Goal: Navigation & Orientation: Find specific page/section

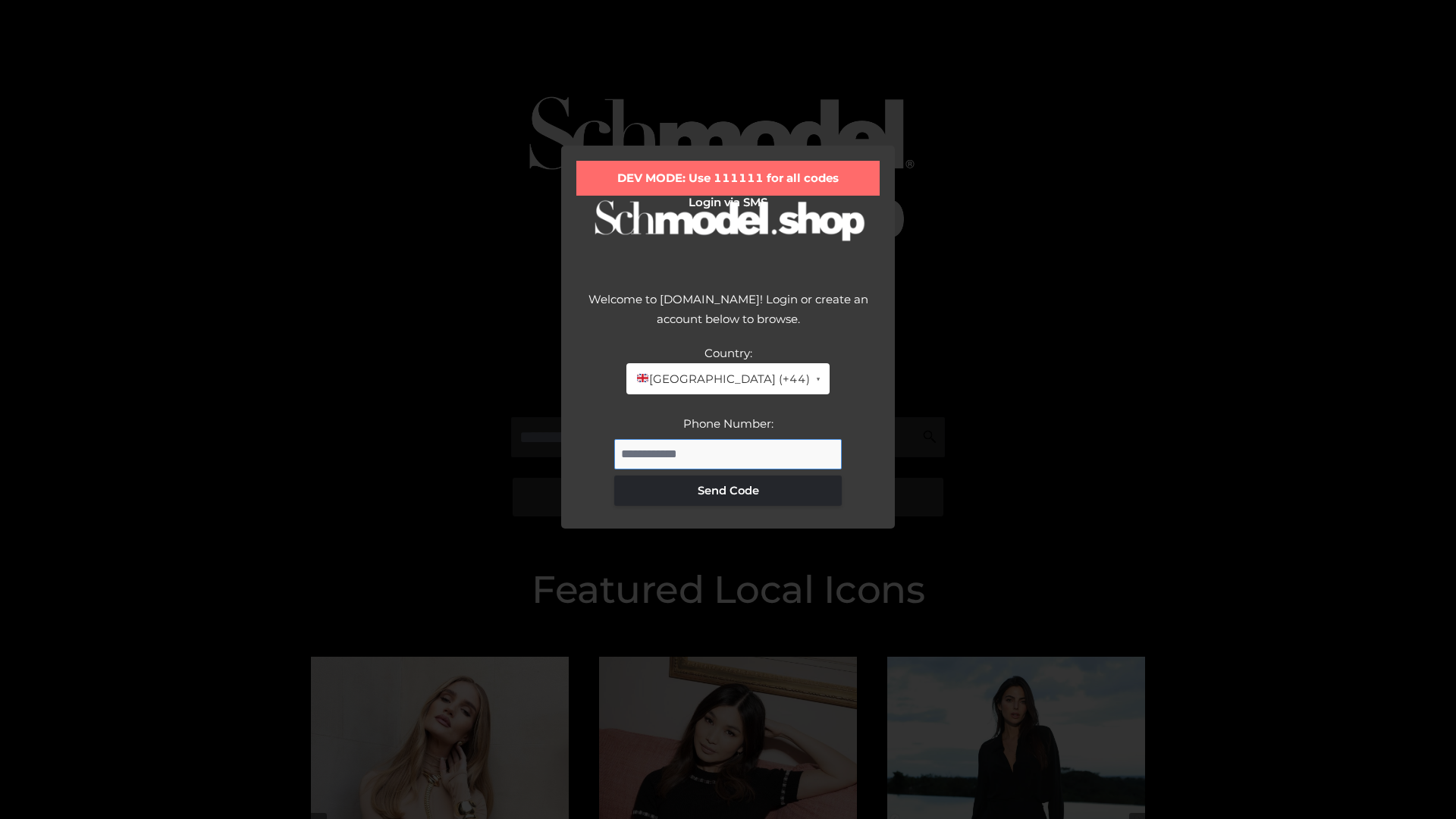
click at [728, 454] on input "Phone Number:" at bounding box center [728, 454] width 227 height 31
type input "**********"
click at [728, 490] on button "Send Code" at bounding box center [728, 491] width 227 height 31
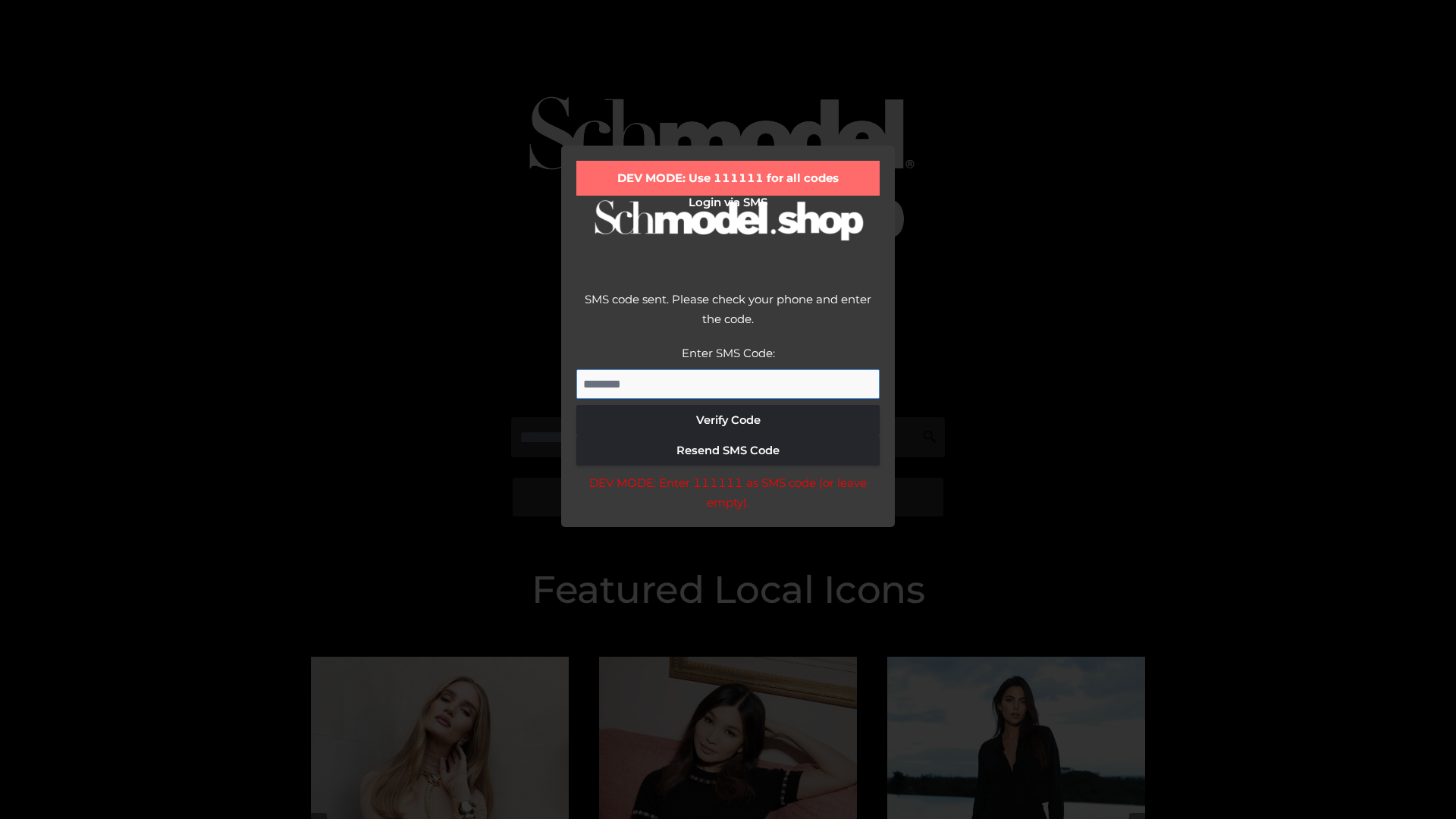
click at [728, 384] on input "Enter SMS Code:" at bounding box center [728, 385] width 303 height 31
type input "******"
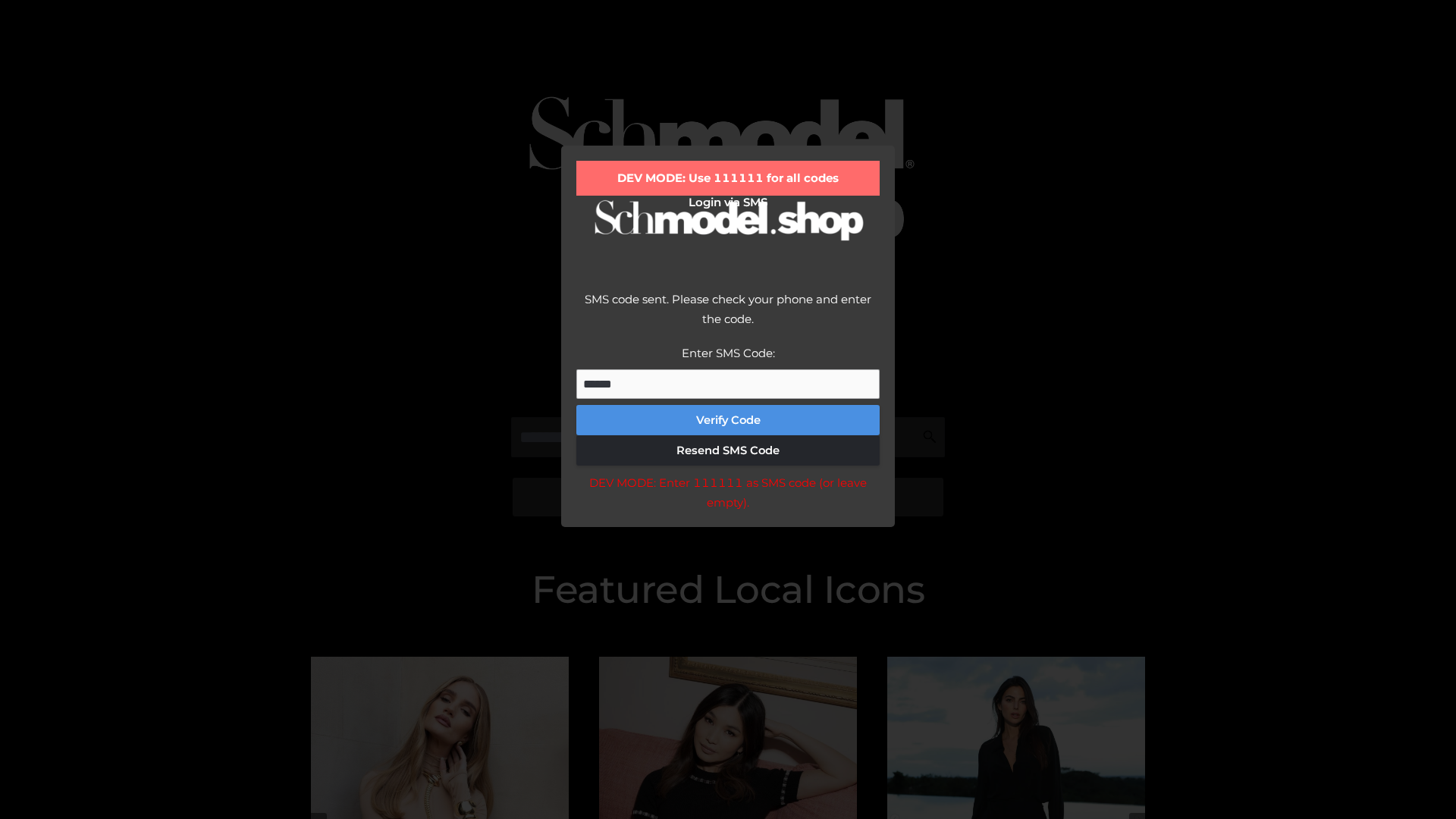
click at [728, 421] on button "Verify Code" at bounding box center [728, 421] width 303 height 31
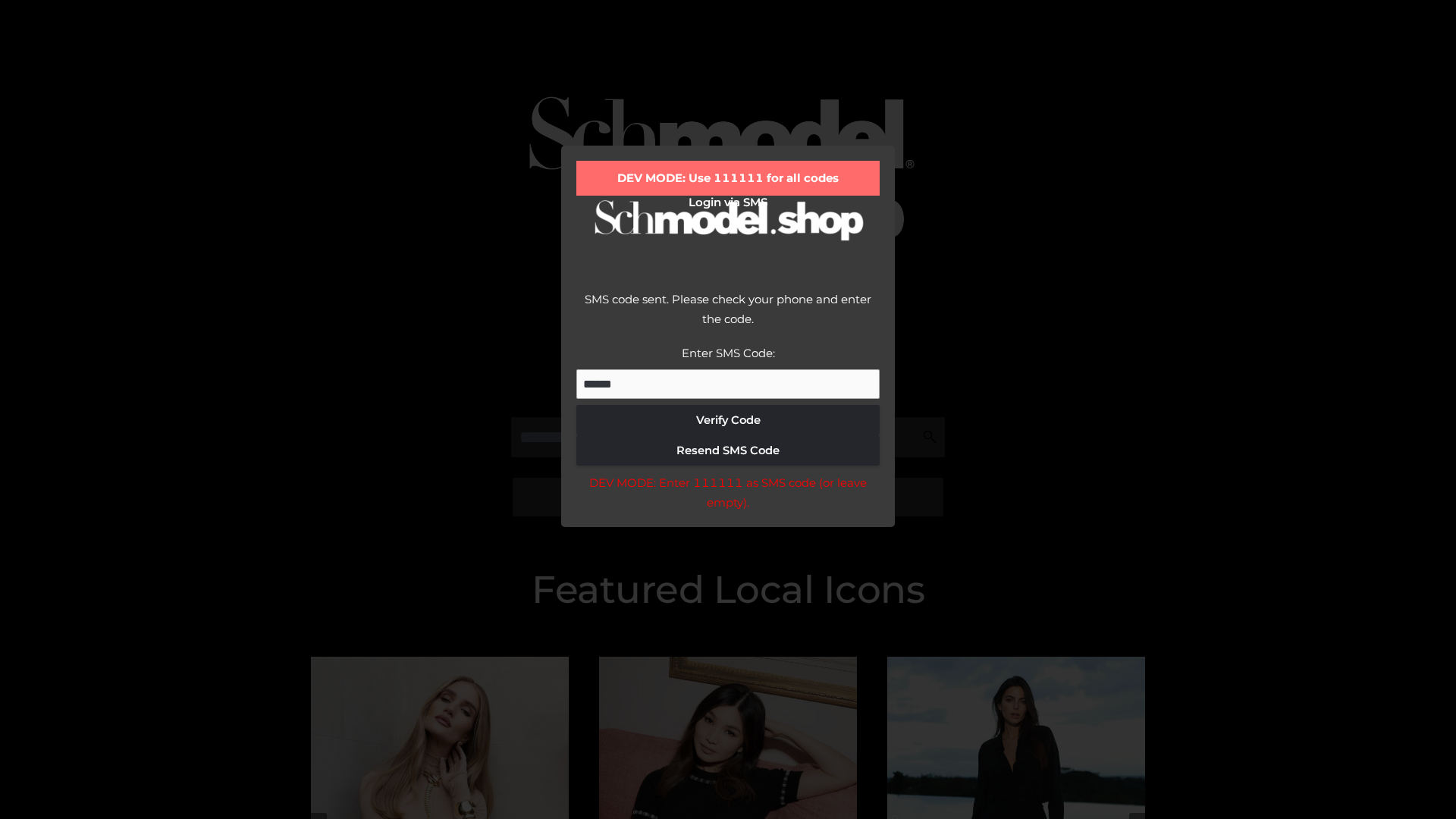
click at [727, 497] on div "DEV MODE: Enter 111111 as SMS code (or leave empty)." at bounding box center [728, 493] width 303 height 39
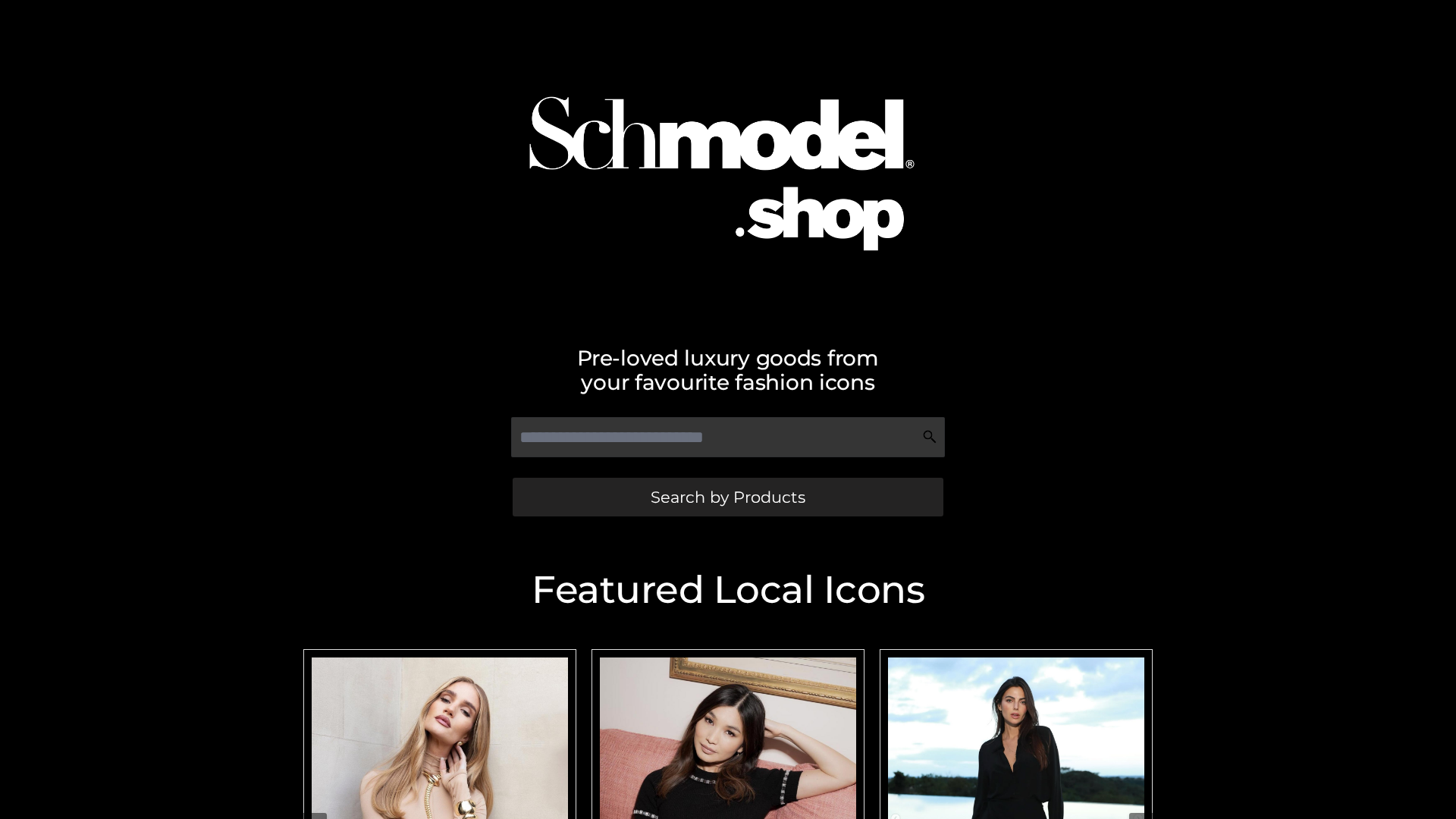
click at [727, 497] on span "Search by Products" at bounding box center [728, 497] width 155 height 16
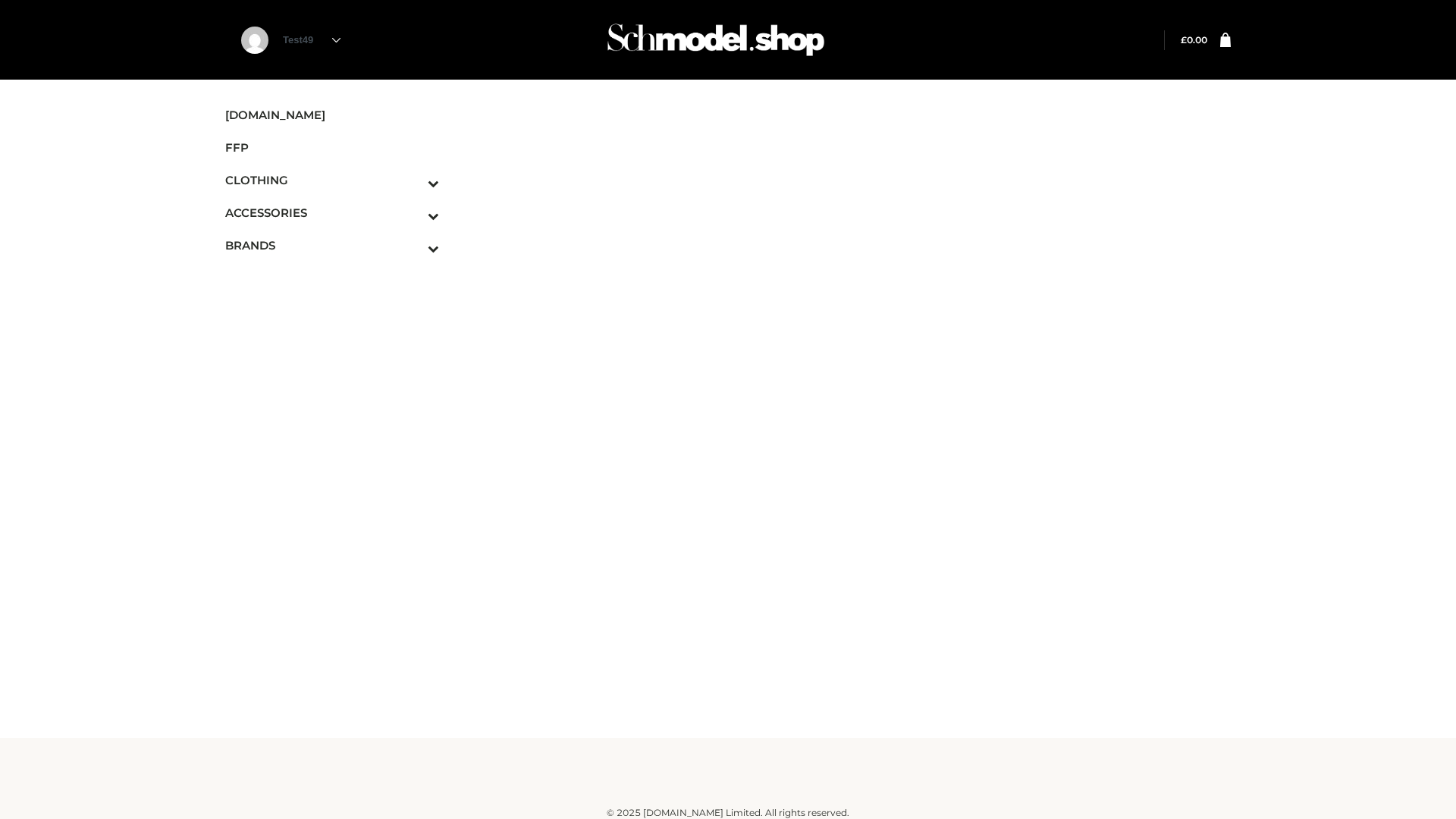
scroll to position [9, 0]
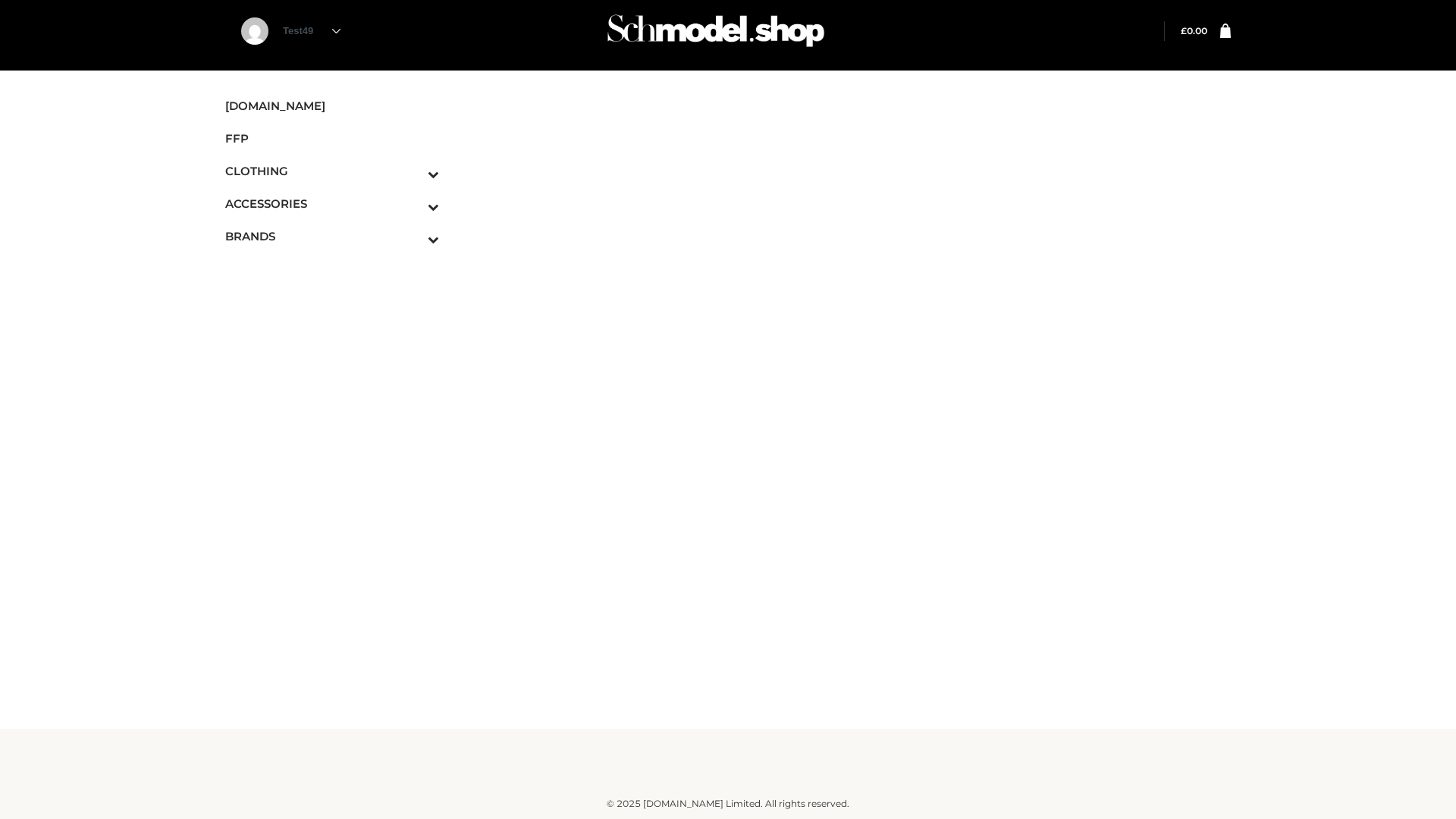
scroll to position [9, 0]
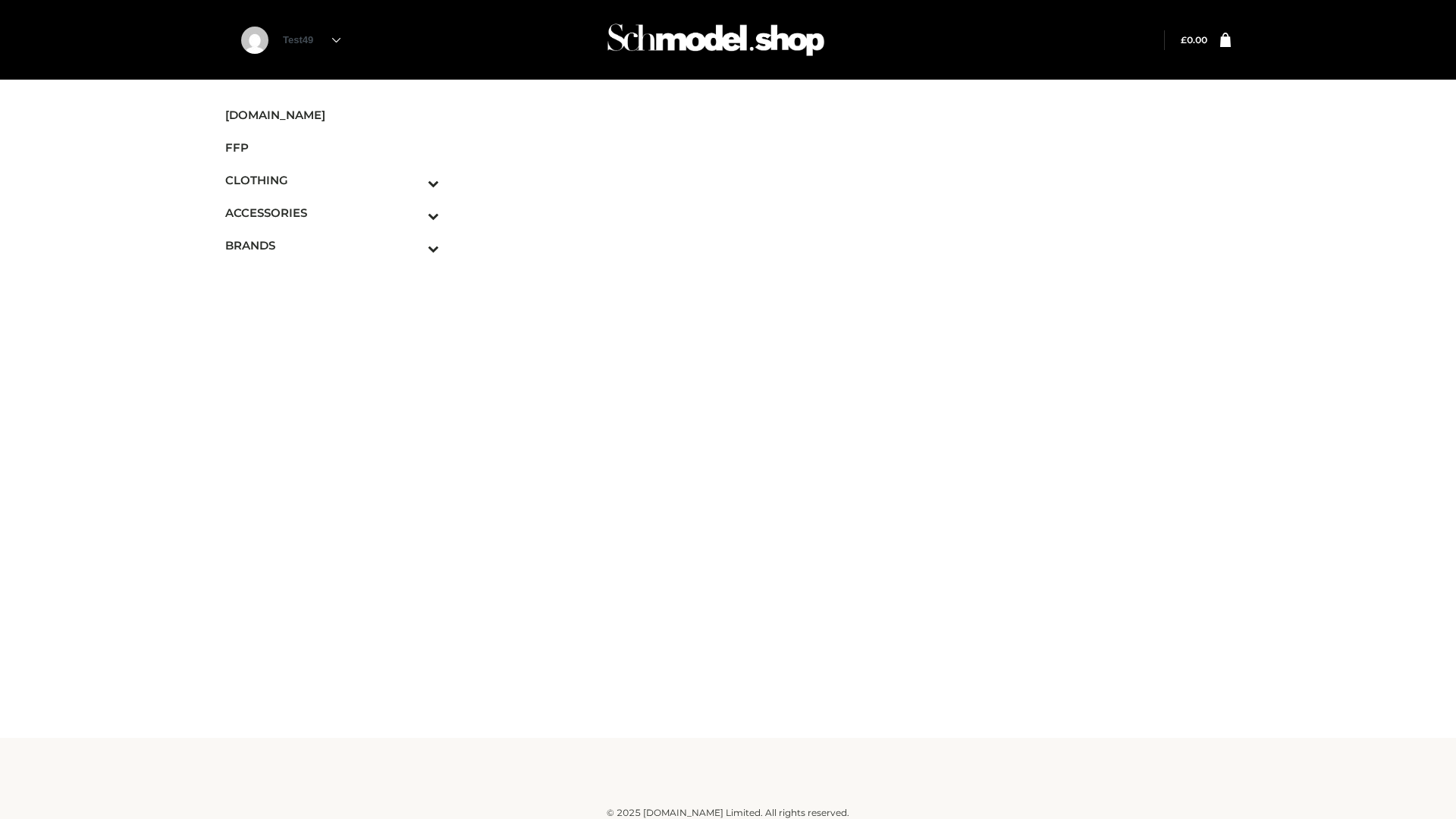
scroll to position [9, 0]
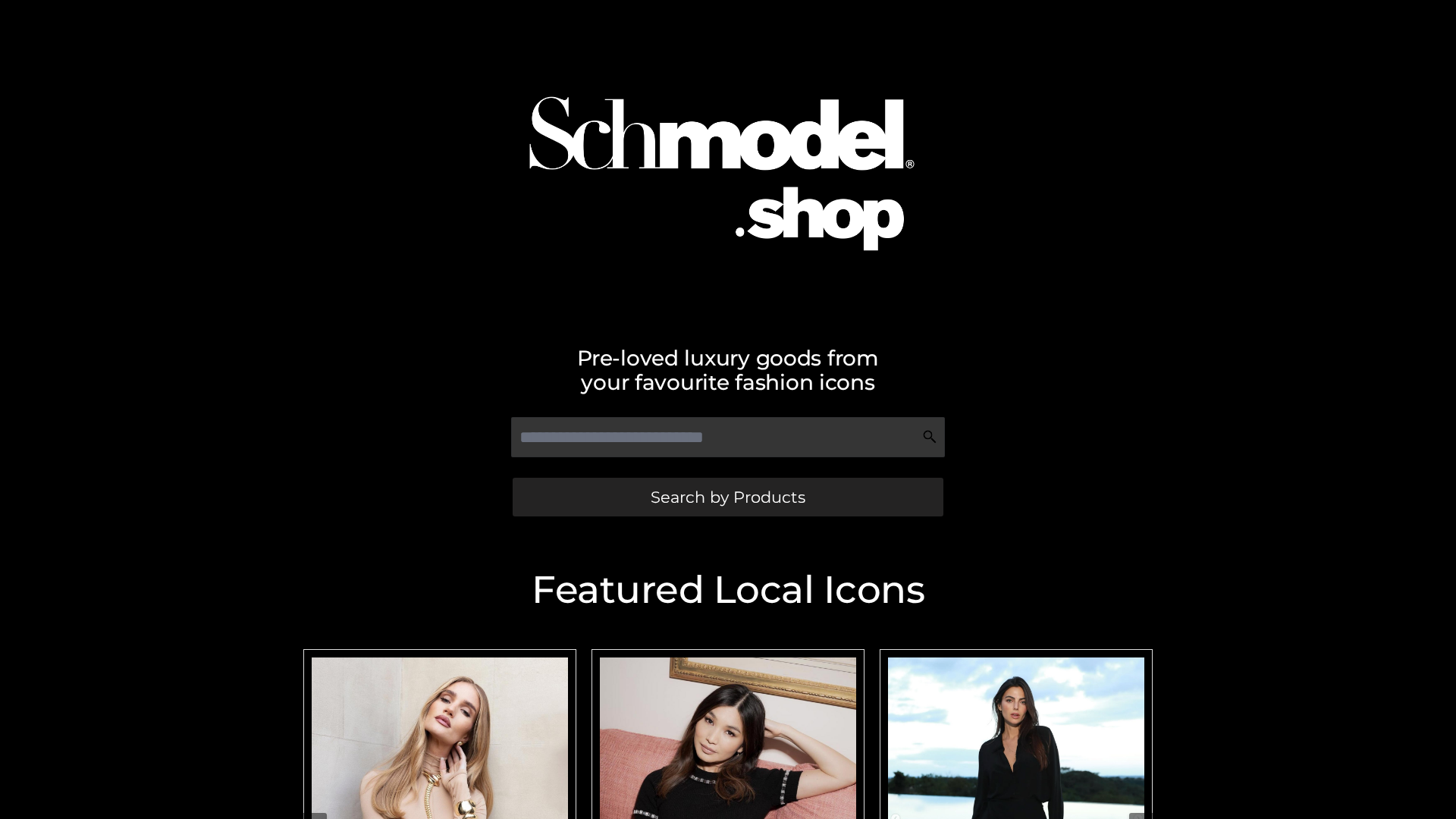
click at [727, 497] on span "Search by Products" at bounding box center [728, 497] width 155 height 16
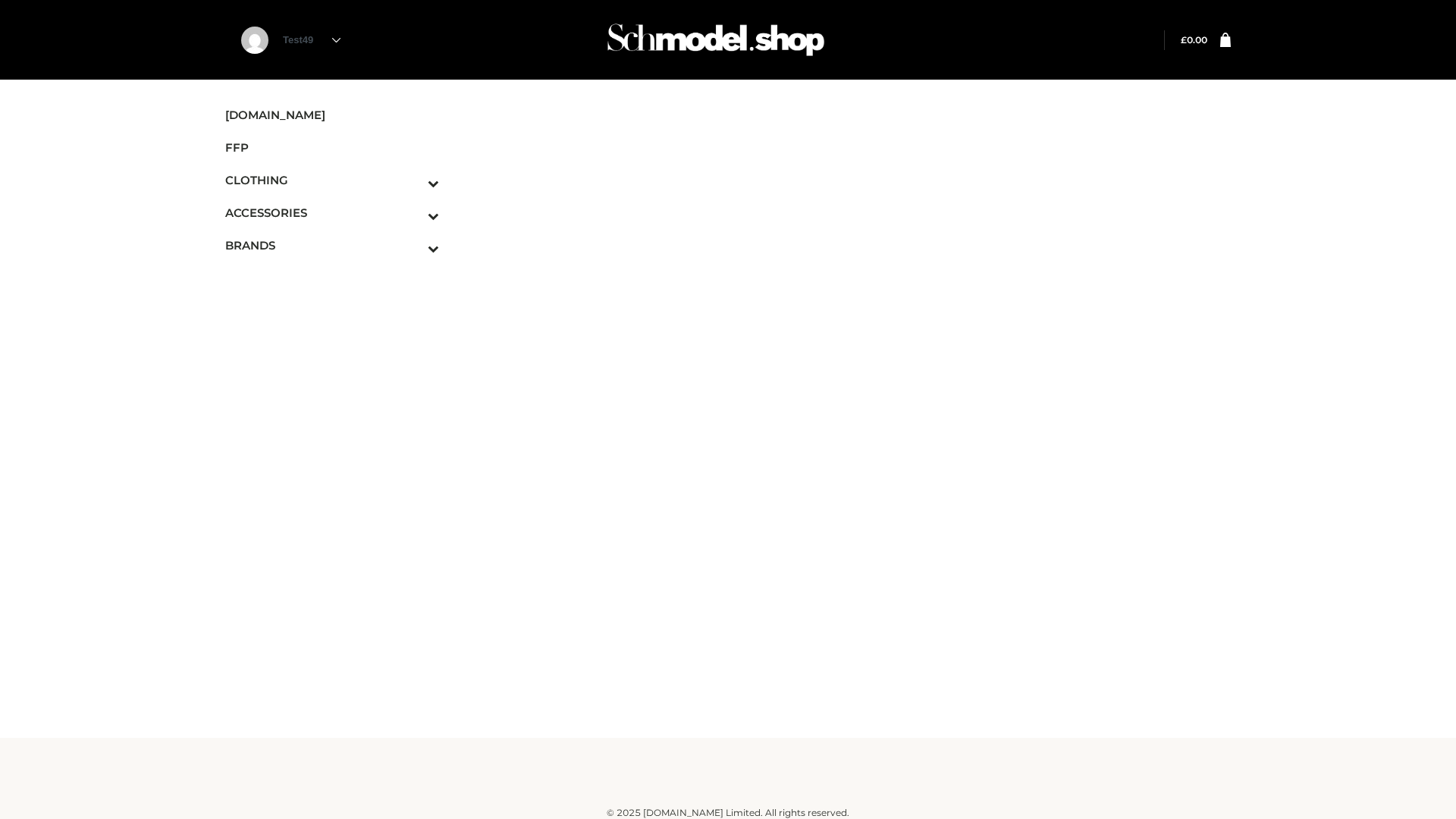
scroll to position [9, 0]
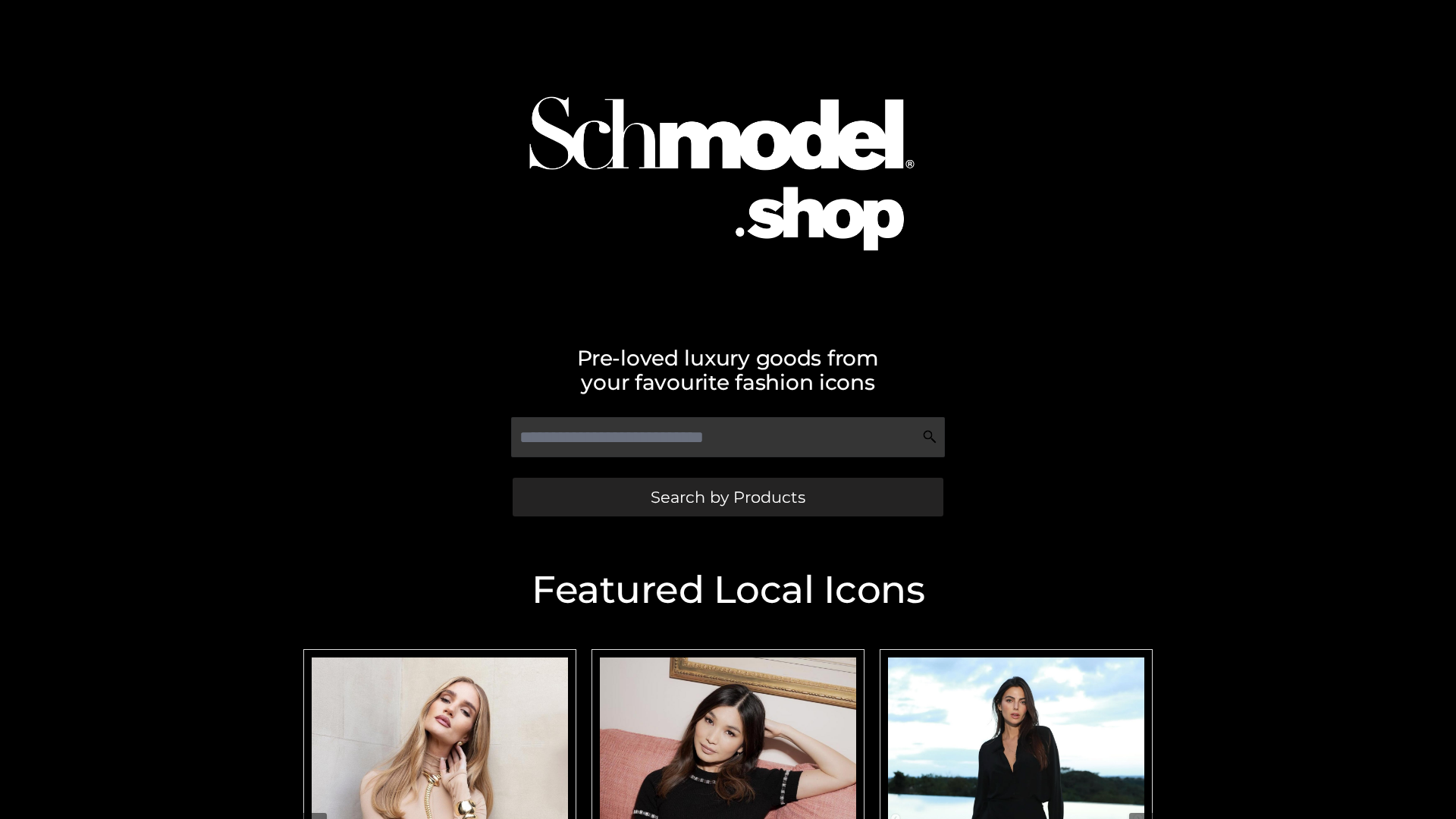
click at [727, 497] on span "Search by Products" at bounding box center [728, 497] width 155 height 16
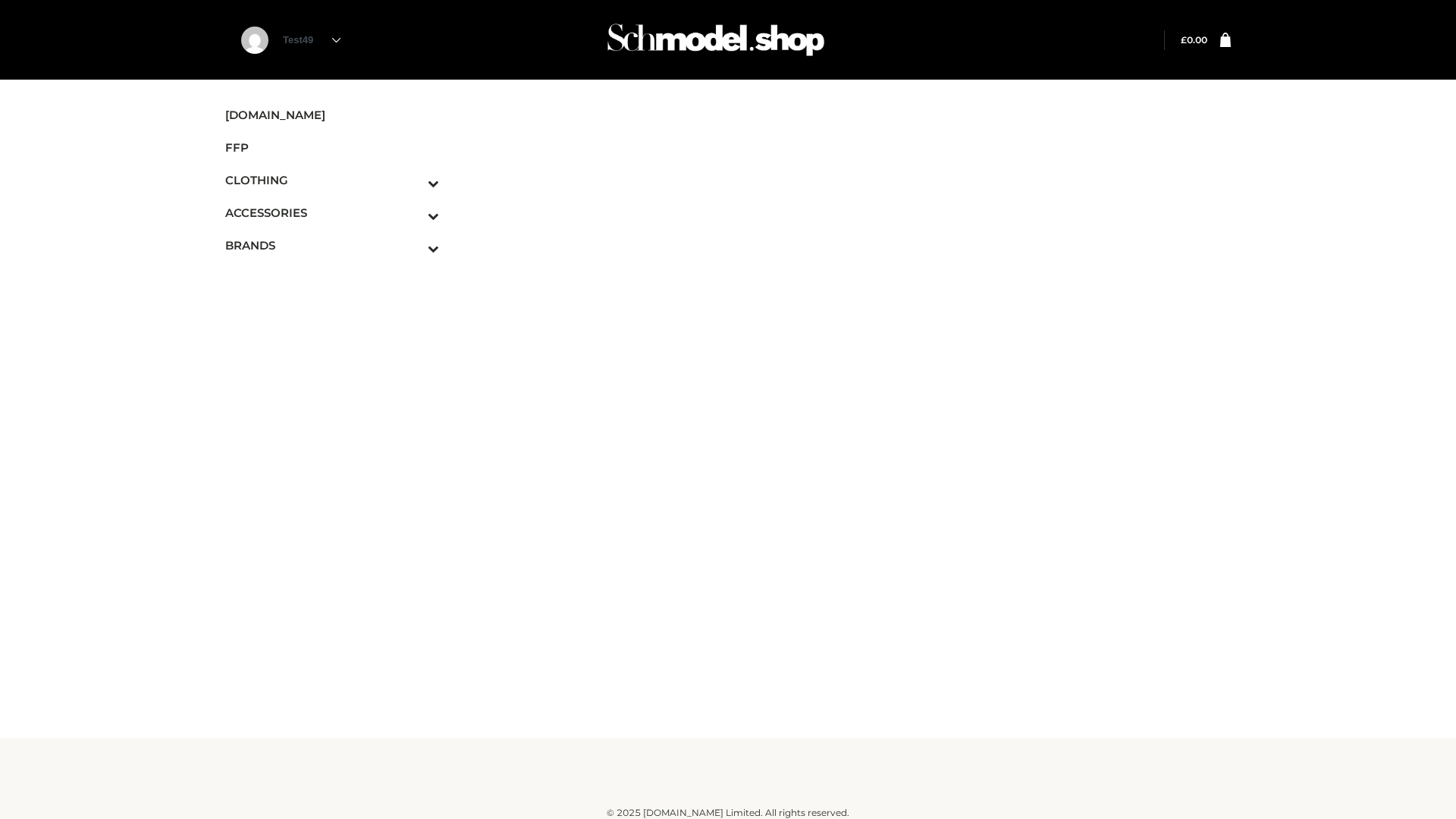
scroll to position [9, 0]
